Goal: Task Accomplishment & Management: Complete application form

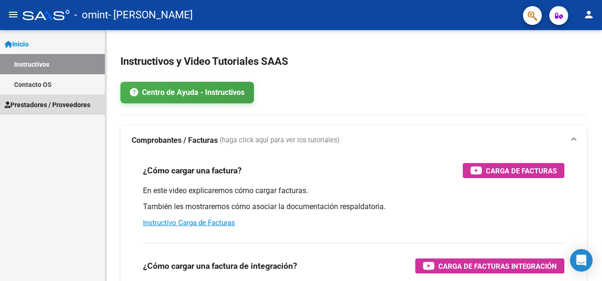
click at [50, 106] on span "Prestadores / Proveedores" at bounding box center [48, 105] width 86 height 10
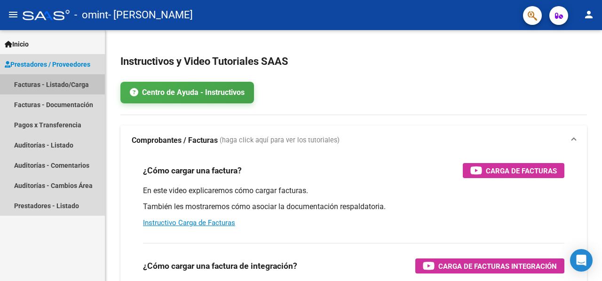
click at [72, 80] on link "Facturas - Listado/Carga" at bounding box center [52, 84] width 105 height 20
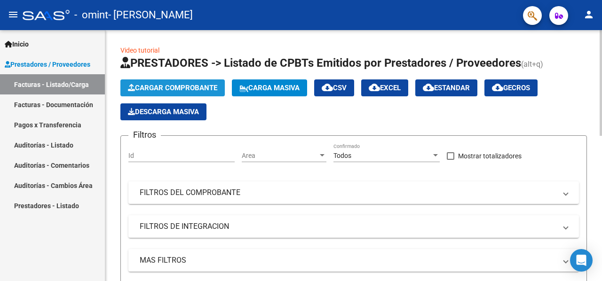
click at [168, 86] on span "Cargar Comprobante" at bounding box center [172, 88] width 89 height 8
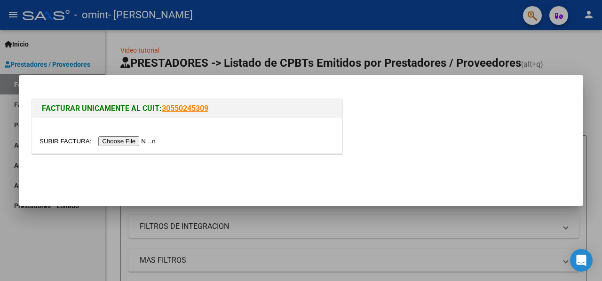
click at [128, 140] on input "file" at bounding box center [98, 141] width 119 height 10
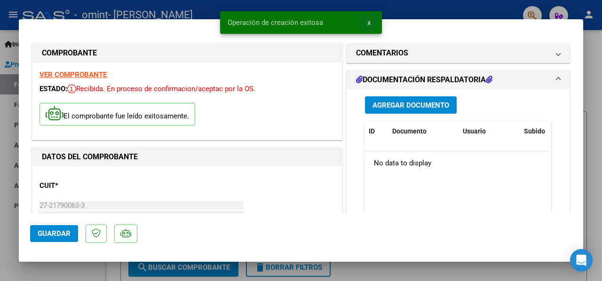
click at [368, 19] on span "x" at bounding box center [368, 22] width 3 height 8
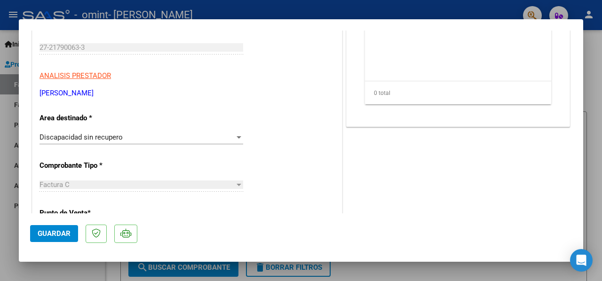
scroll to position [169, 0]
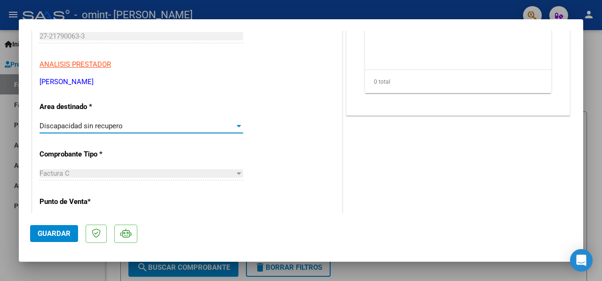
click at [213, 125] on div "Discapacidad sin recupero" at bounding box center [136, 126] width 195 height 8
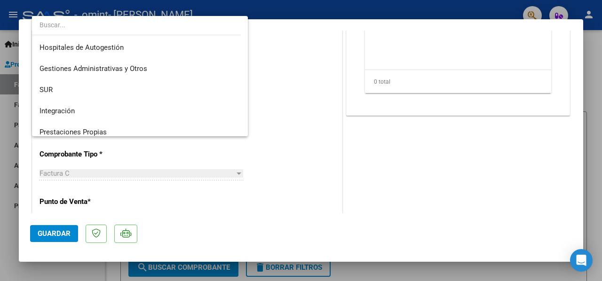
scroll to position [70, 0]
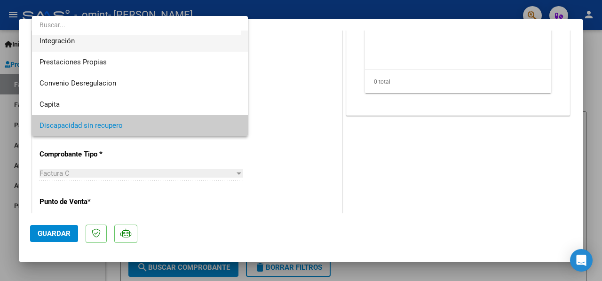
click at [214, 43] on span "Integración" at bounding box center [139, 41] width 201 height 21
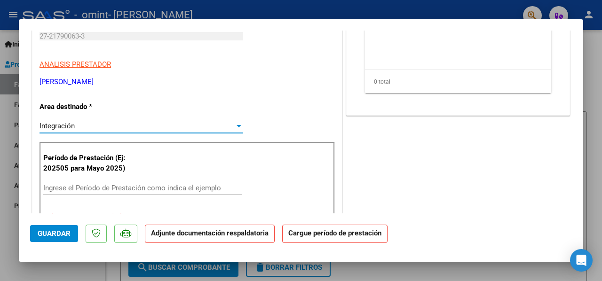
scroll to position [63, 0]
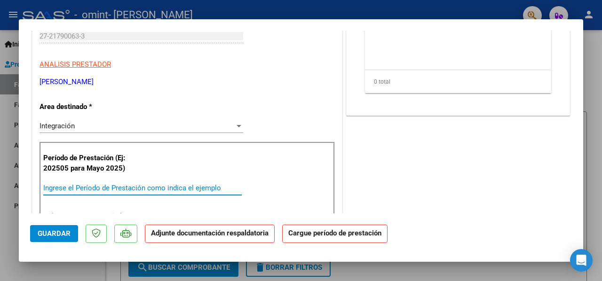
click at [178, 189] on input "Ingrese el Período de Prestación como indica el ejemplo" at bounding box center [142, 188] width 198 height 8
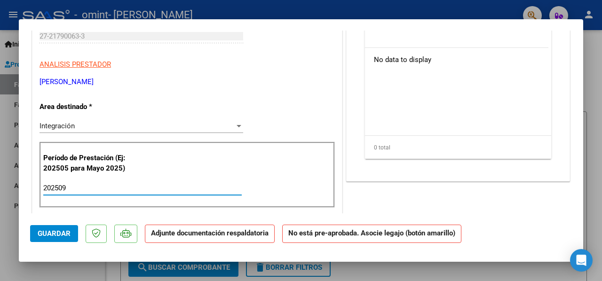
type input "202509"
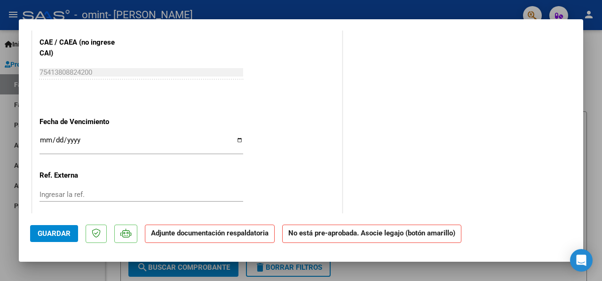
scroll to position [602, 0]
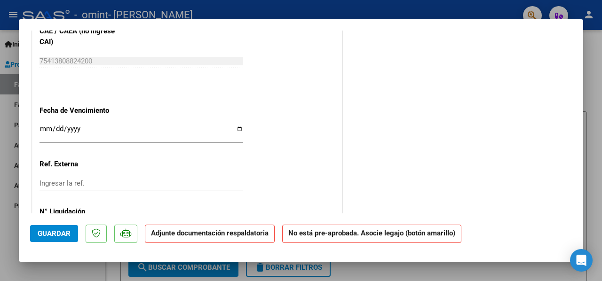
click at [49, 126] on input "Ingresar la fecha" at bounding box center [141, 132] width 204 height 15
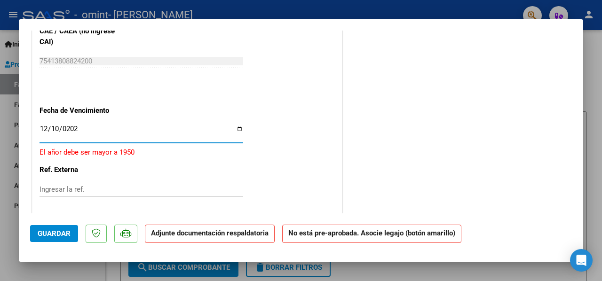
type input "[DATE]"
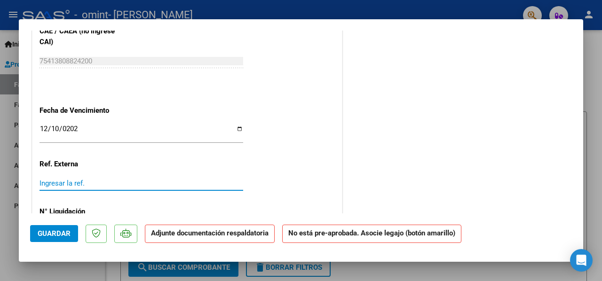
click at [76, 186] on input "Ingresar la ref." at bounding box center [141, 183] width 204 height 8
click at [77, 177] on div "Ingresar la ref." at bounding box center [141, 183] width 204 height 14
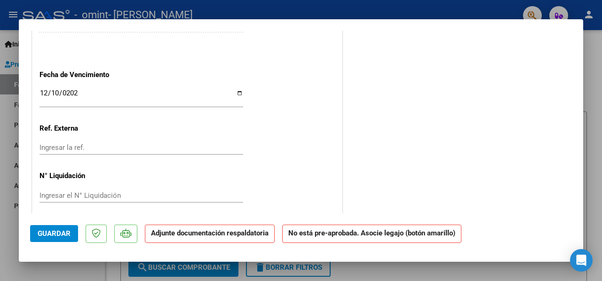
scroll to position [643, 0]
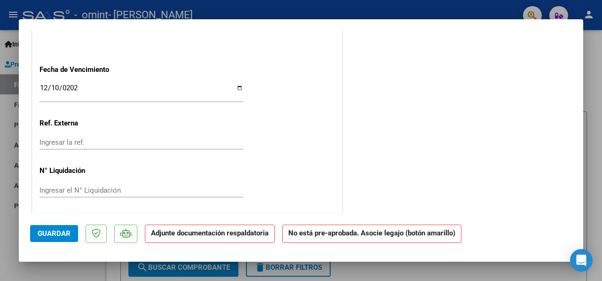
click at [165, 237] on strong "Adjunte documentación respaldatoria" at bounding box center [210, 233] width 118 height 8
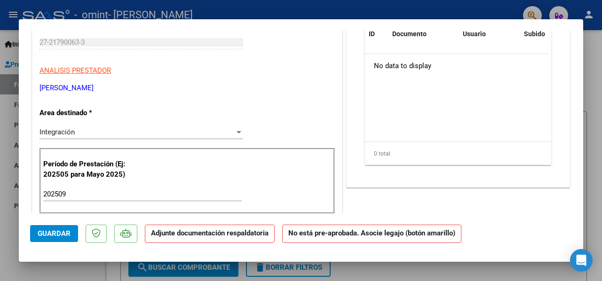
scroll to position [3, 0]
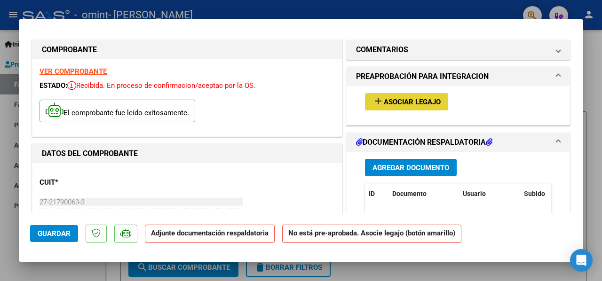
click at [388, 99] on span "Asociar Legajo" at bounding box center [412, 102] width 57 height 8
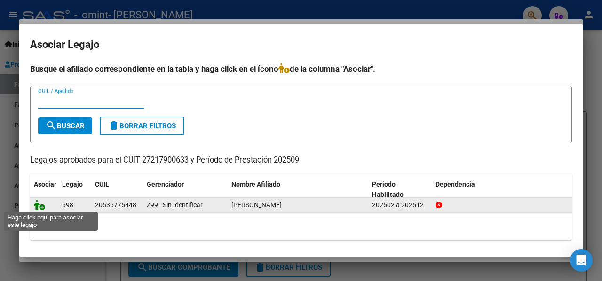
click at [39, 206] on icon at bounding box center [39, 205] width 11 height 10
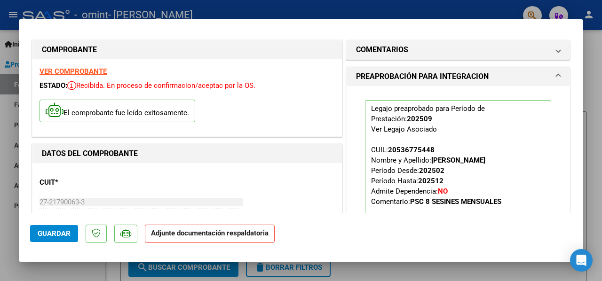
click at [196, 236] on strong "Adjunte documentación respaldatoria" at bounding box center [210, 233] width 118 height 8
click at [58, 232] on span "Guardar" at bounding box center [54, 233] width 33 height 8
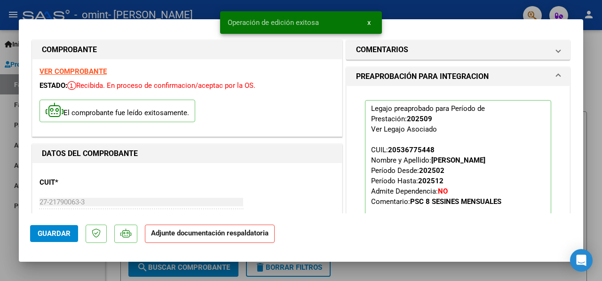
click at [213, 234] on strong "Adjunte documentación respaldatoria" at bounding box center [210, 233] width 118 height 8
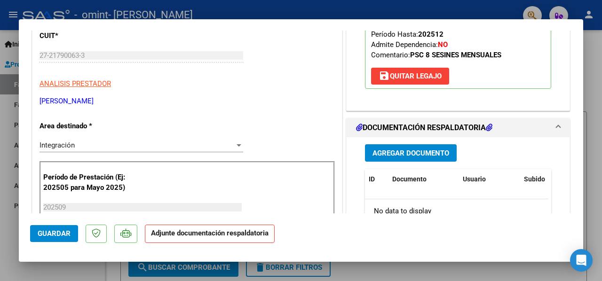
scroll to position [154, 0]
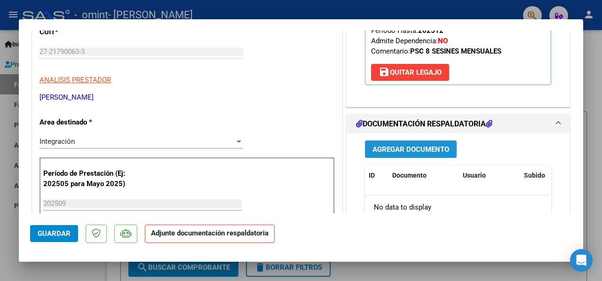
click at [373, 148] on span "Agregar Documento" at bounding box center [410, 149] width 77 height 8
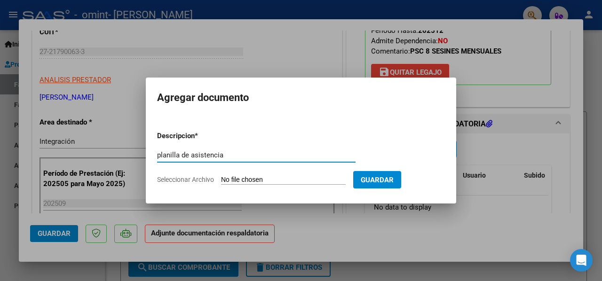
type input "planilla de asistencia"
click at [232, 177] on input "Seleccionar Archivo" at bounding box center [283, 180] width 125 height 9
click at [255, 178] on input "Seleccionar Archivo" at bounding box center [283, 180] width 125 height 9
type input "C:\fakepath\Septiem.pdf"
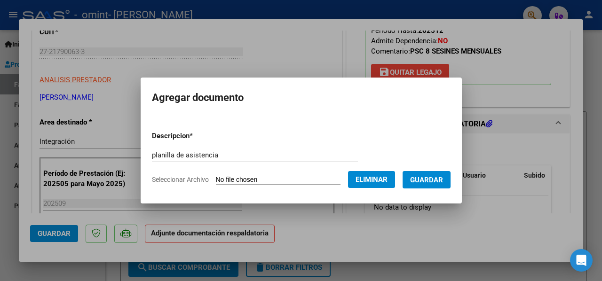
click at [422, 176] on span "Guardar" at bounding box center [426, 180] width 33 height 8
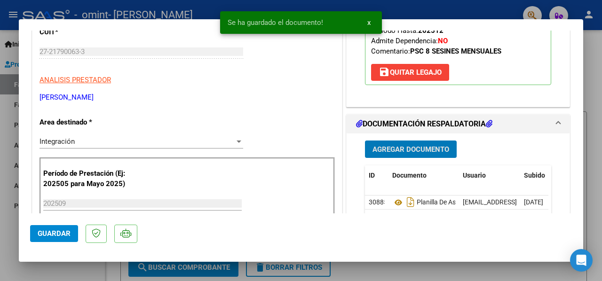
click at [41, 231] on span "Guardar" at bounding box center [54, 233] width 33 height 8
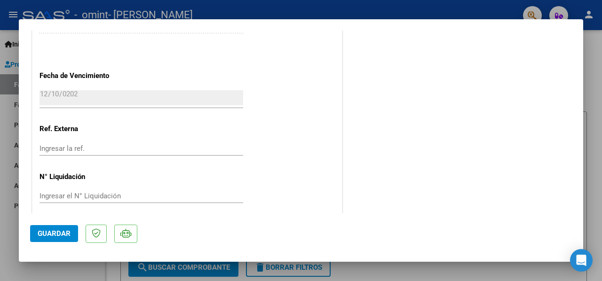
scroll to position [667, 0]
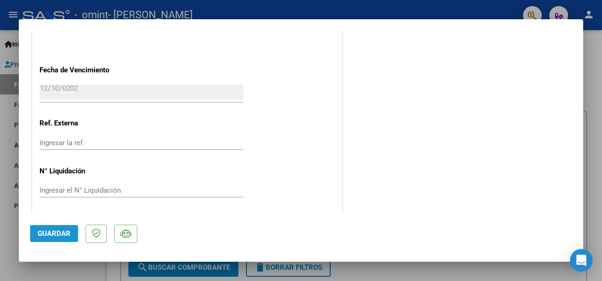
click at [63, 232] on span "Guardar" at bounding box center [54, 233] width 33 height 8
